Goal: Check status: Check status

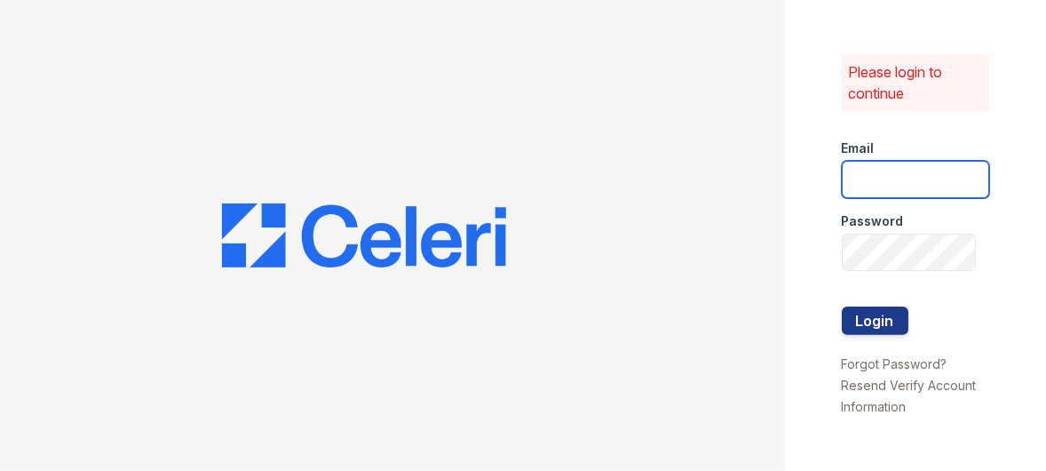
click at [876, 185] on input "email" at bounding box center [916, 179] width 148 height 37
type input "renewparkville@trinity-pm.com"
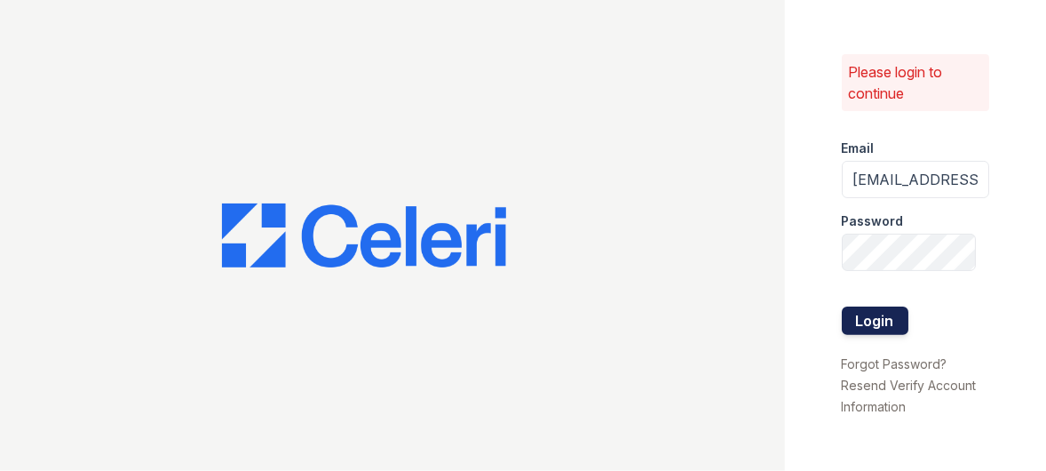
click at [855, 320] on button "Login" at bounding box center [875, 320] width 67 height 28
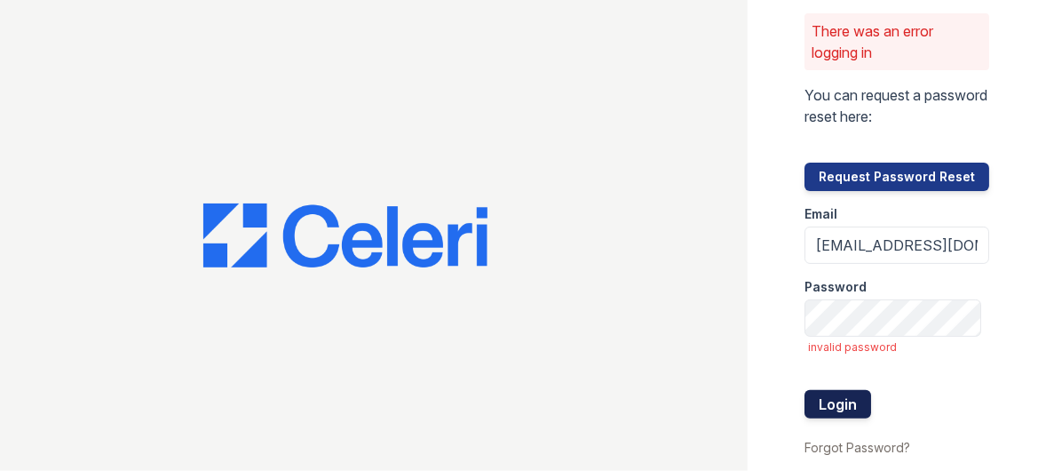
click at [835, 395] on button "Login" at bounding box center [837, 404] width 67 height 28
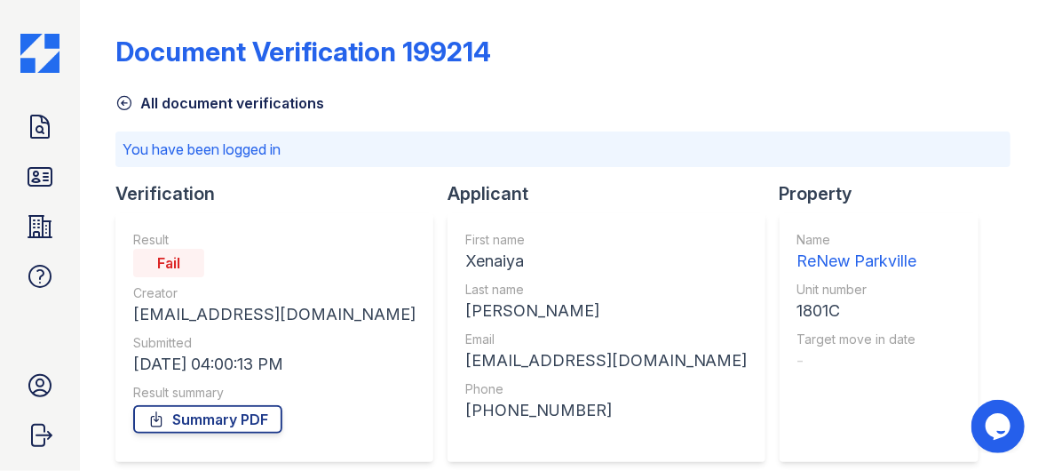
drag, startPoint x: 32, startPoint y: 177, endPoint x: 147, endPoint y: 158, distance: 116.9
click at [33, 177] on icon at bounding box center [40, 176] width 28 height 28
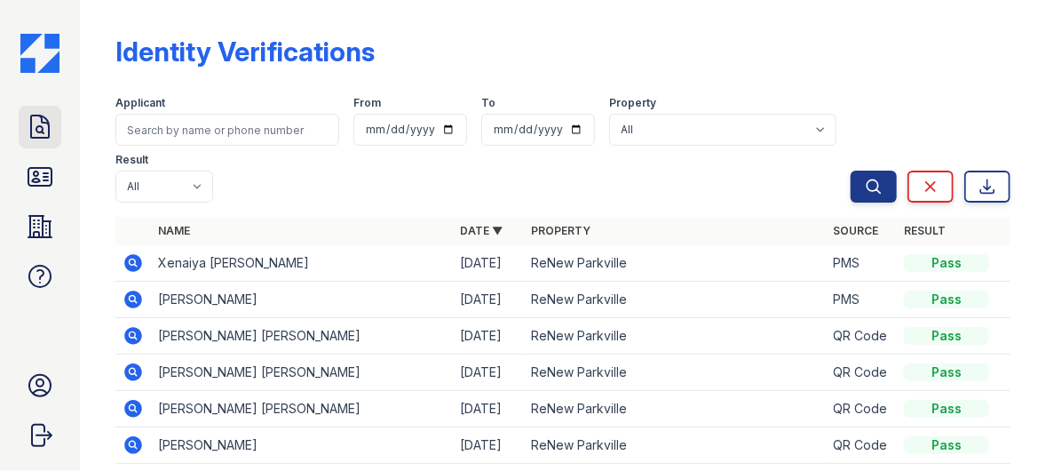
click at [33, 133] on icon at bounding box center [40, 127] width 28 height 28
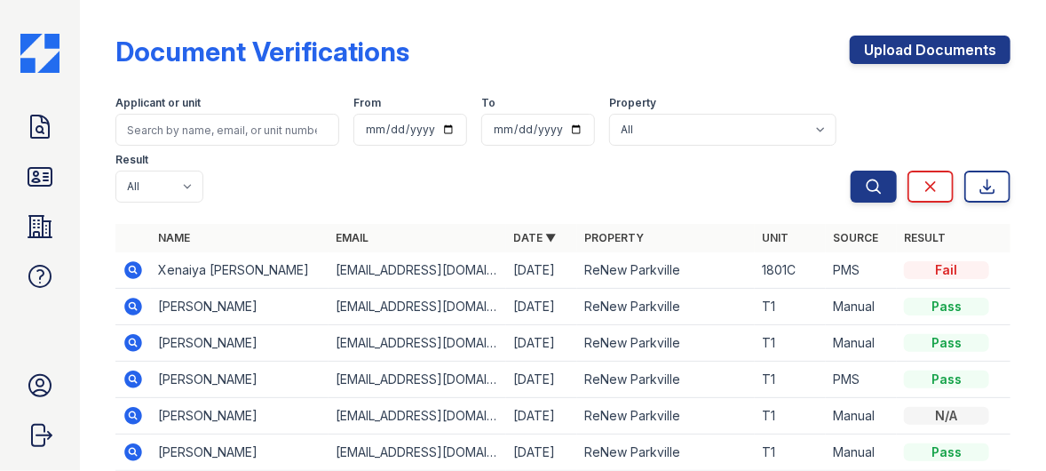
click at [217, 268] on td "Xenaiya Dyer" at bounding box center [240, 270] width 178 height 36
click at [127, 273] on icon at bounding box center [133, 270] width 18 height 18
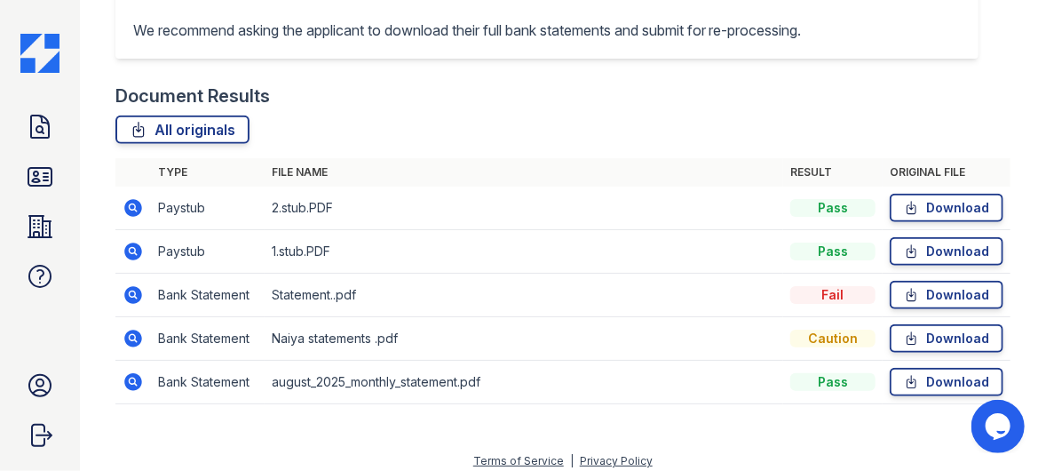
scroll to position [533, 0]
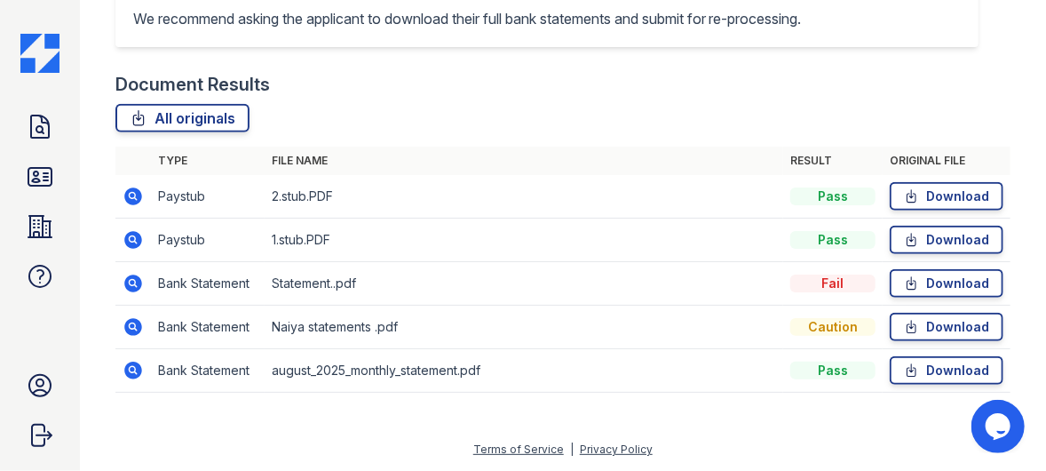
click at [130, 294] on icon at bounding box center [133, 283] width 21 height 21
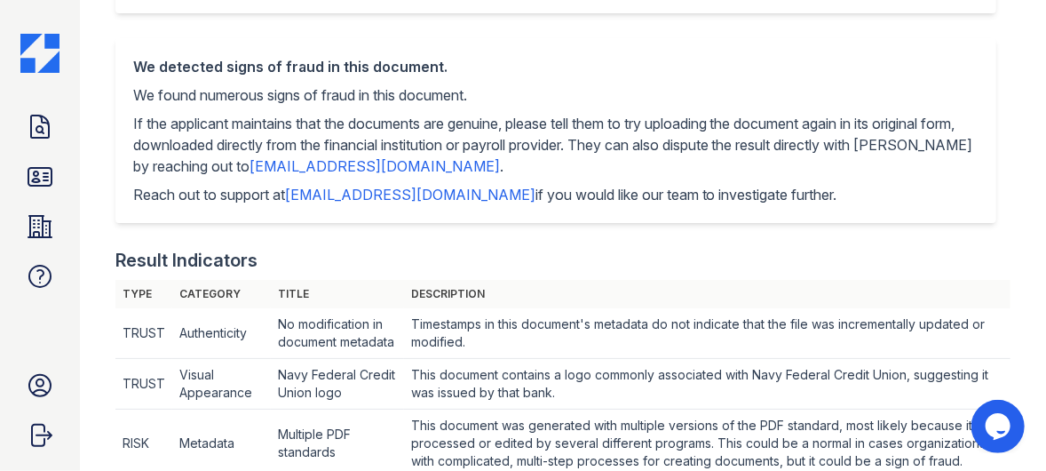
scroll to position [355, 0]
